Goal: Find specific page/section: Find specific page/section

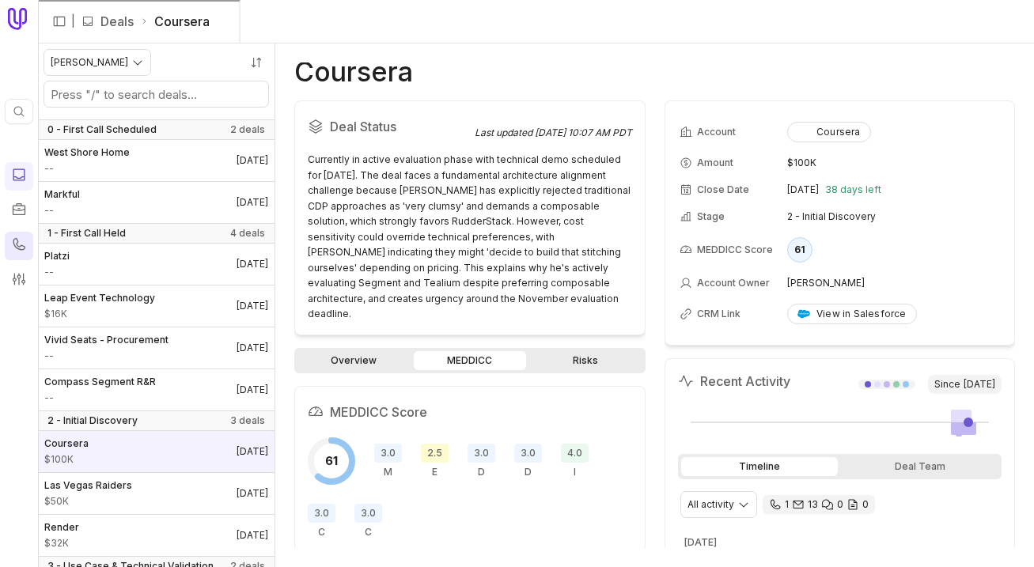
scroll to position [514, 0]
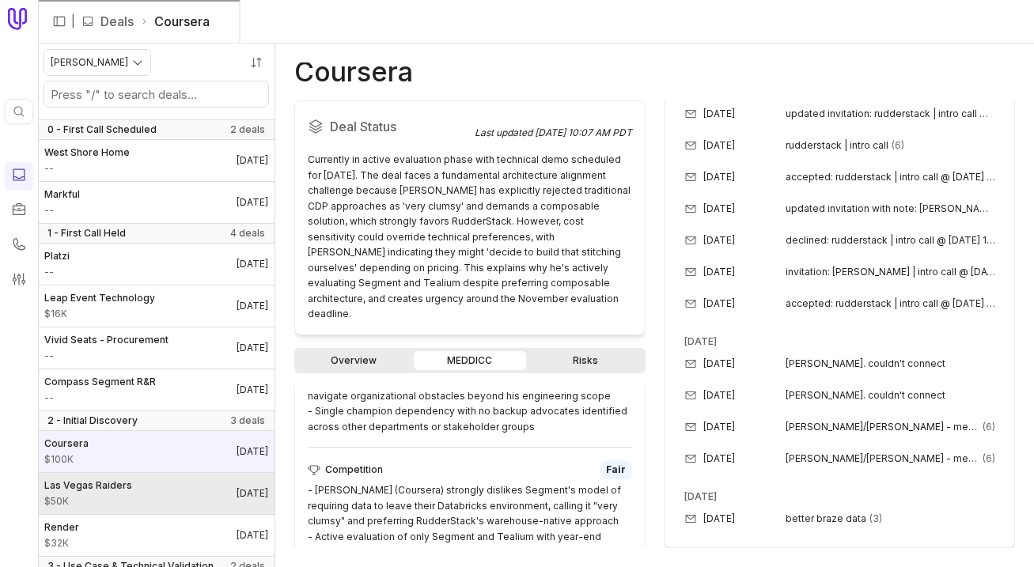
click at [113, 497] on span "$50K" at bounding box center [88, 501] width 88 height 13
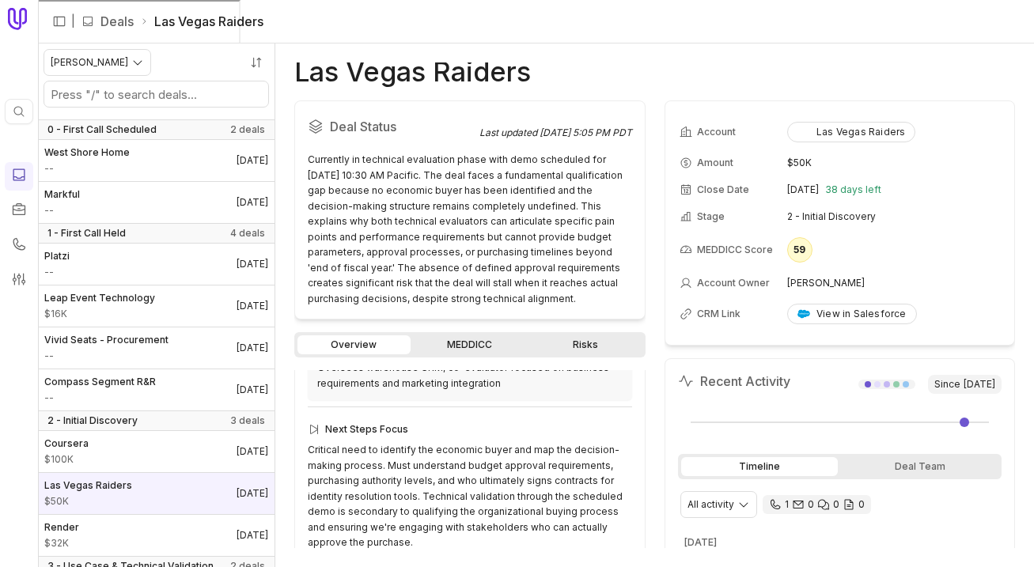
scroll to position [778, 0]
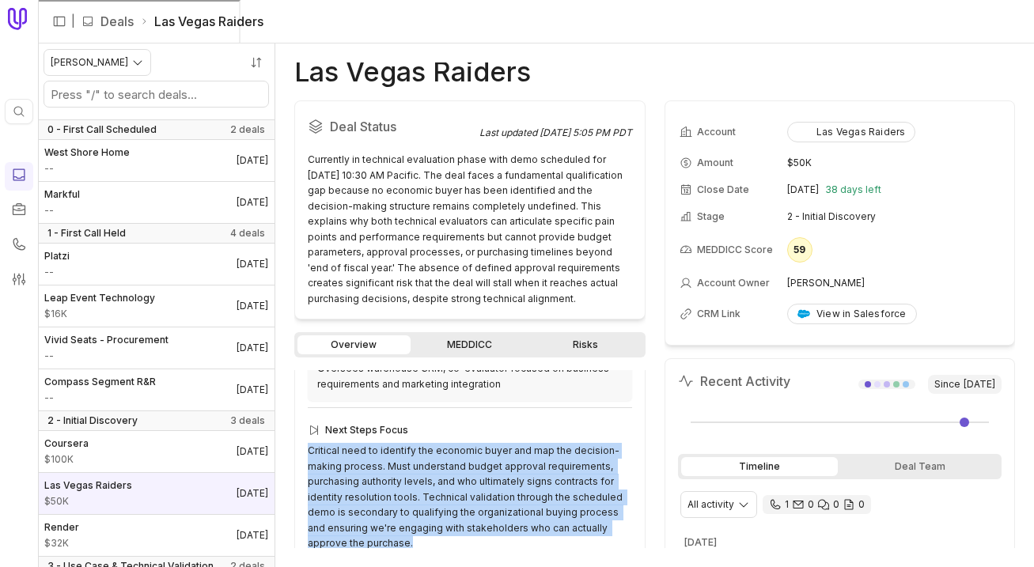
drag, startPoint x: 412, startPoint y: 526, endPoint x: 287, endPoint y: 439, distance: 152.3
click at [287, 439] on div "Las Vegas Raiders Deal Status Last updated [DATE] 5:05 PM PDT Currently in tech…" at bounding box center [654, 306] width 759 height 524
copy div "Critical need to identify the economic buyer and map the decision-making proces…"
click at [559, 348] on link "Risks" at bounding box center [585, 344] width 113 height 19
